Goal: Information Seeking & Learning: Learn about a topic

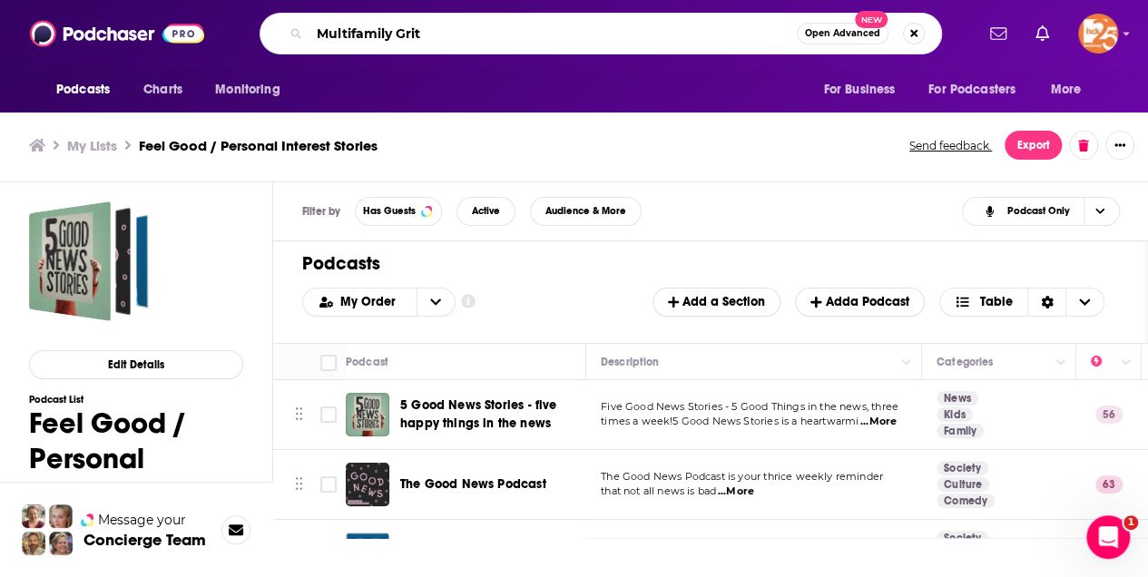
type input "Multifamily Grit"
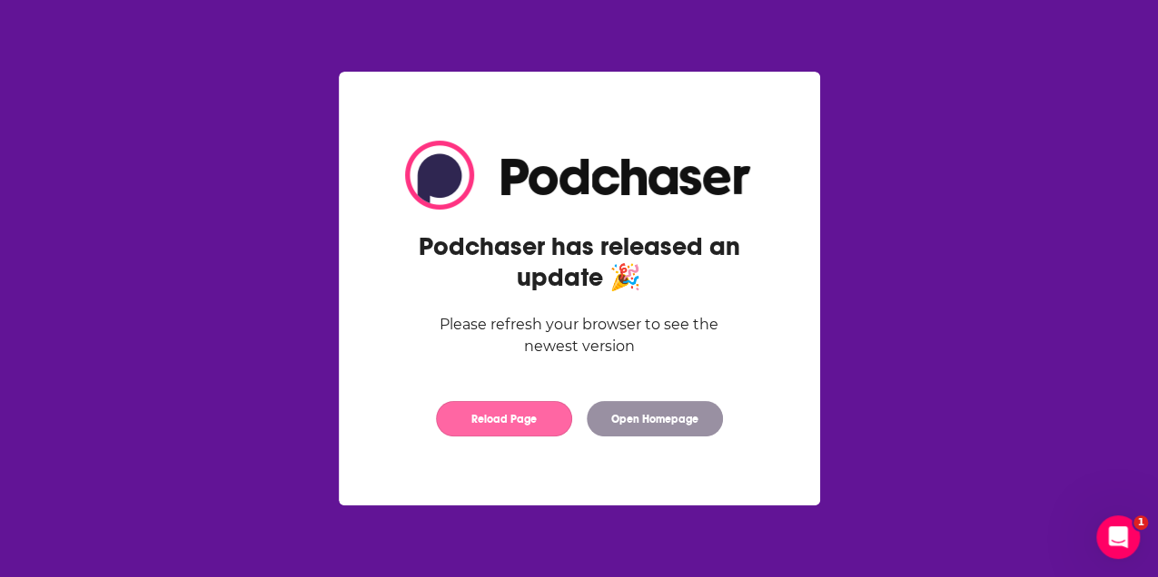
click at [514, 411] on button "Reload Page" at bounding box center [504, 418] width 136 height 35
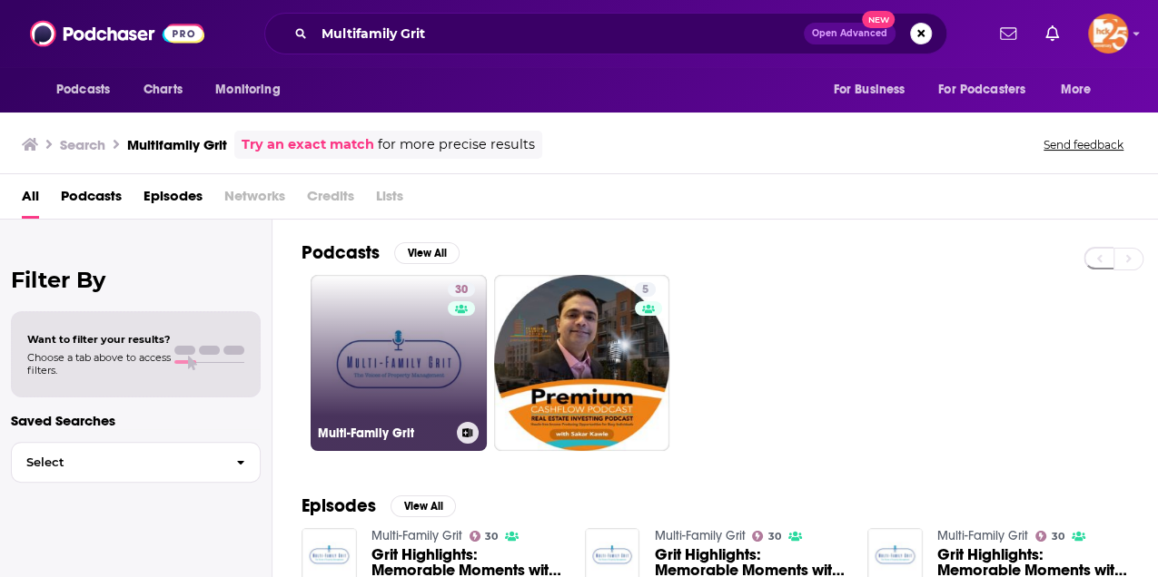
click at [395, 401] on link "30 Multi-Family Grit" at bounding box center [398, 363] width 176 height 176
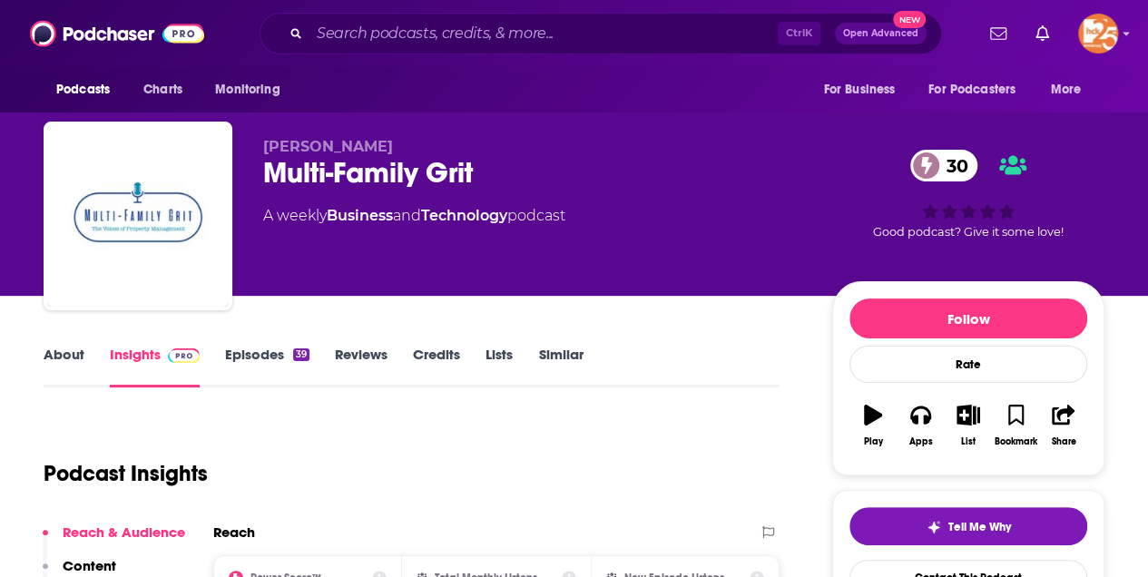
click at [74, 352] on link "About" at bounding box center [64, 367] width 41 height 42
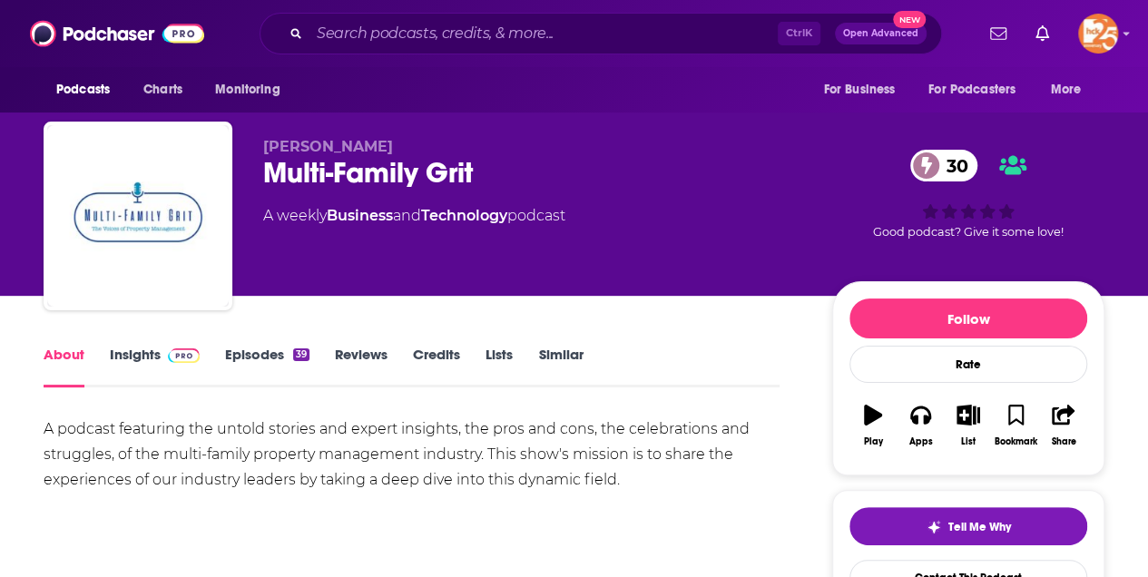
click at [153, 359] on link "Insights" at bounding box center [155, 367] width 90 height 42
